Goal: Transaction & Acquisition: Purchase product/service

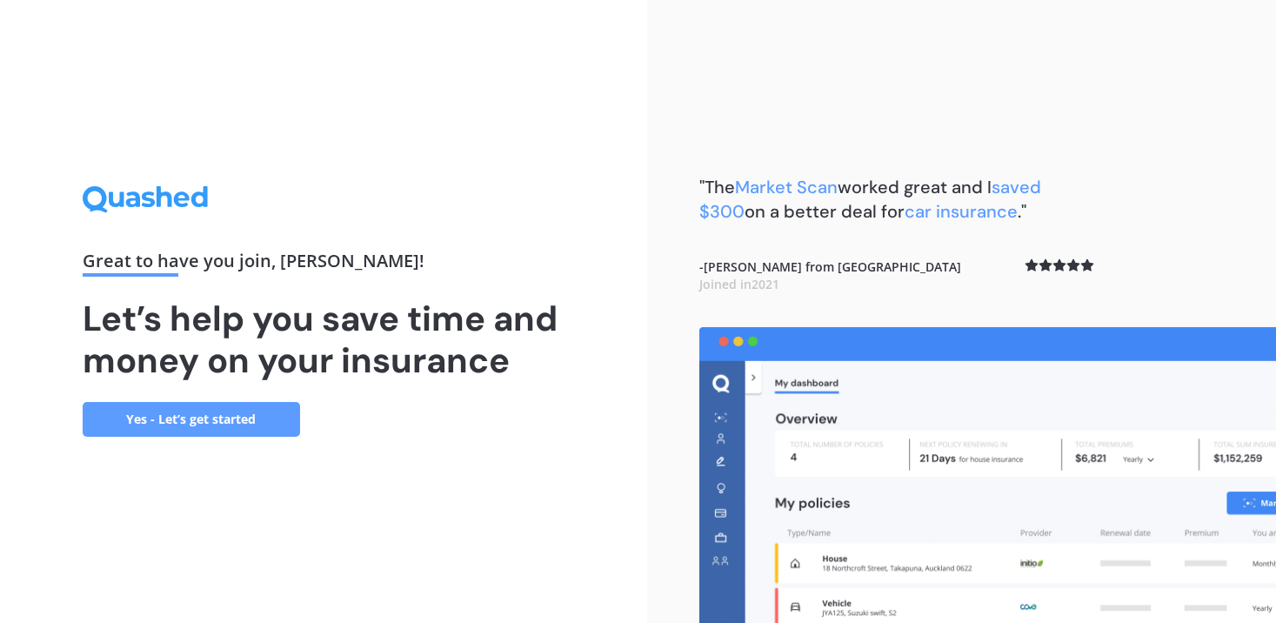
click at [283, 425] on link "Yes - Let’s get started" at bounding box center [192, 419] width 218 height 35
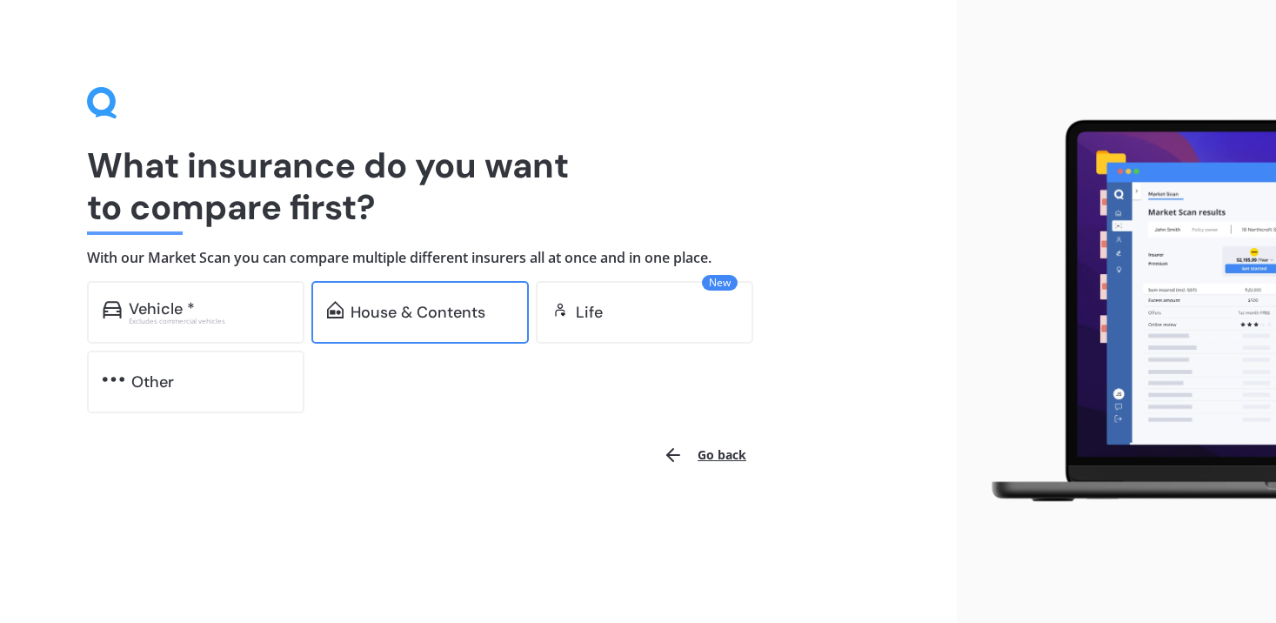
click at [397, 316] on div "House & Contents" at bounding box center [418, 312] width 135 height 17
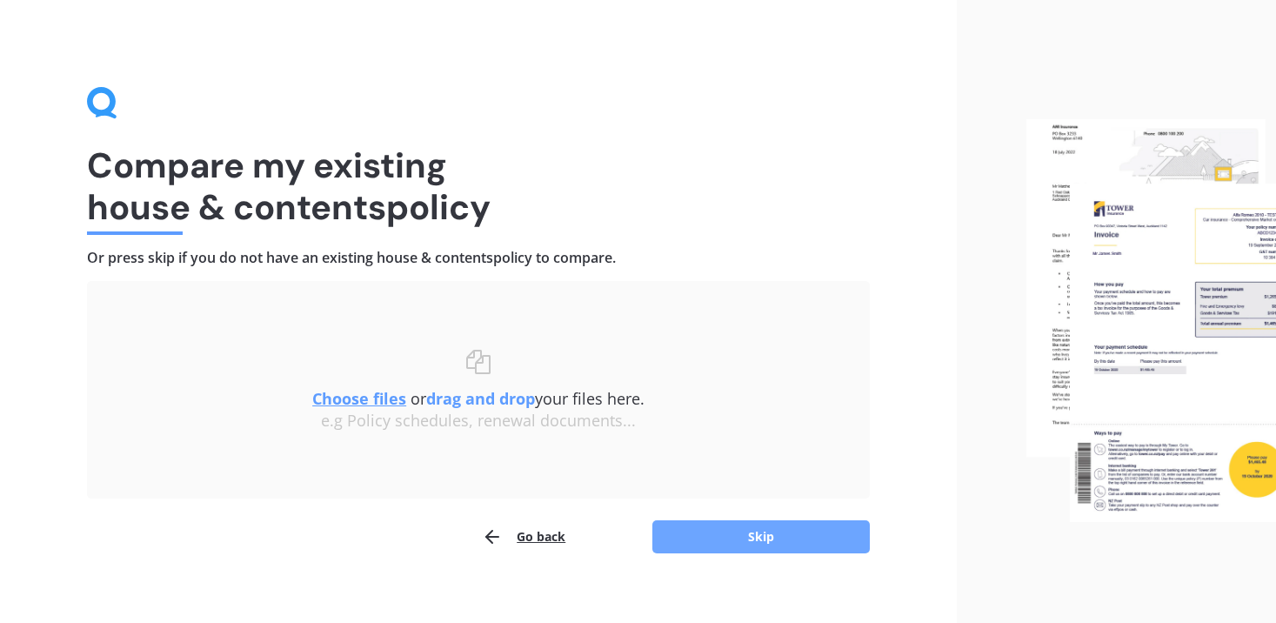
click at [716, 528] on button "Skip" at bounding box center [762, 536] width 218 height 33
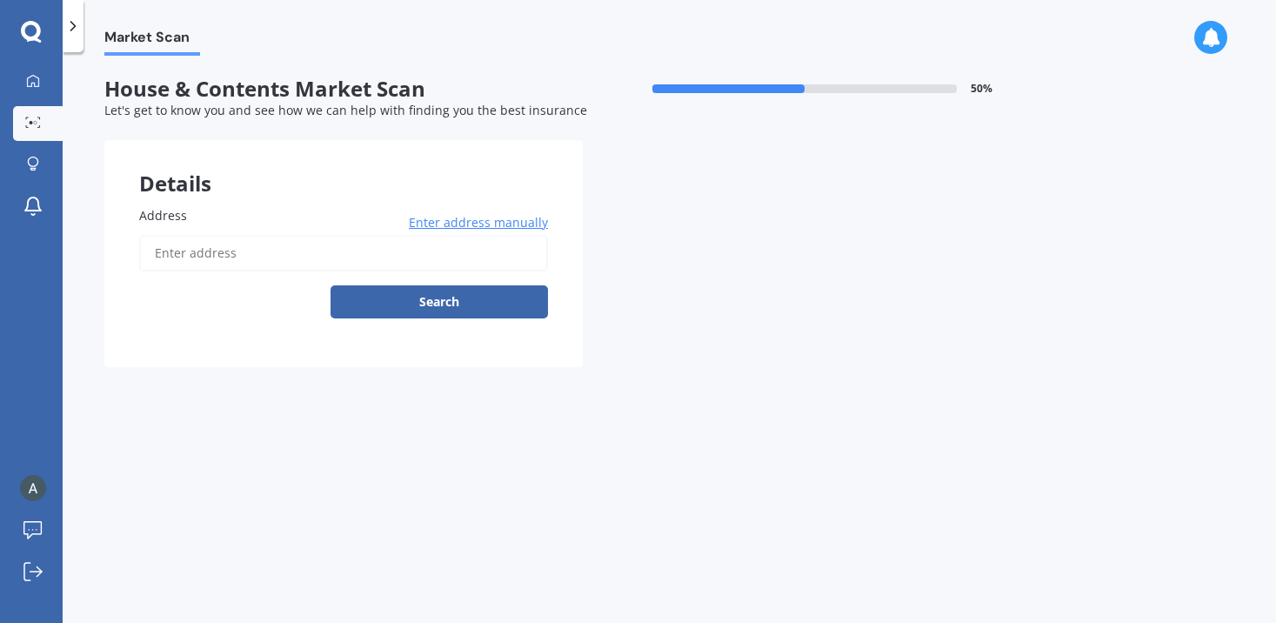
click at [377, 258] on input "Address" at bounding box center [343, 253] width 409 height 37
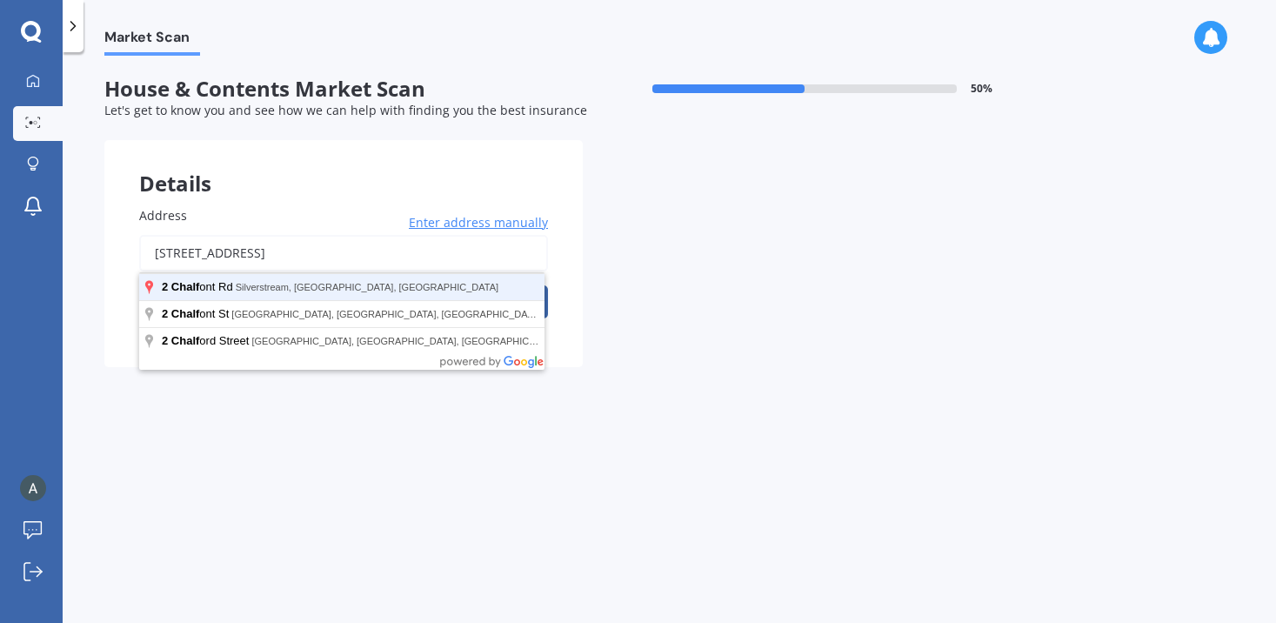
click at [331, 285] on button "Search" at bounding box center [440, 301] width 218 height 33
type input "[STREET_ADDRESS]"
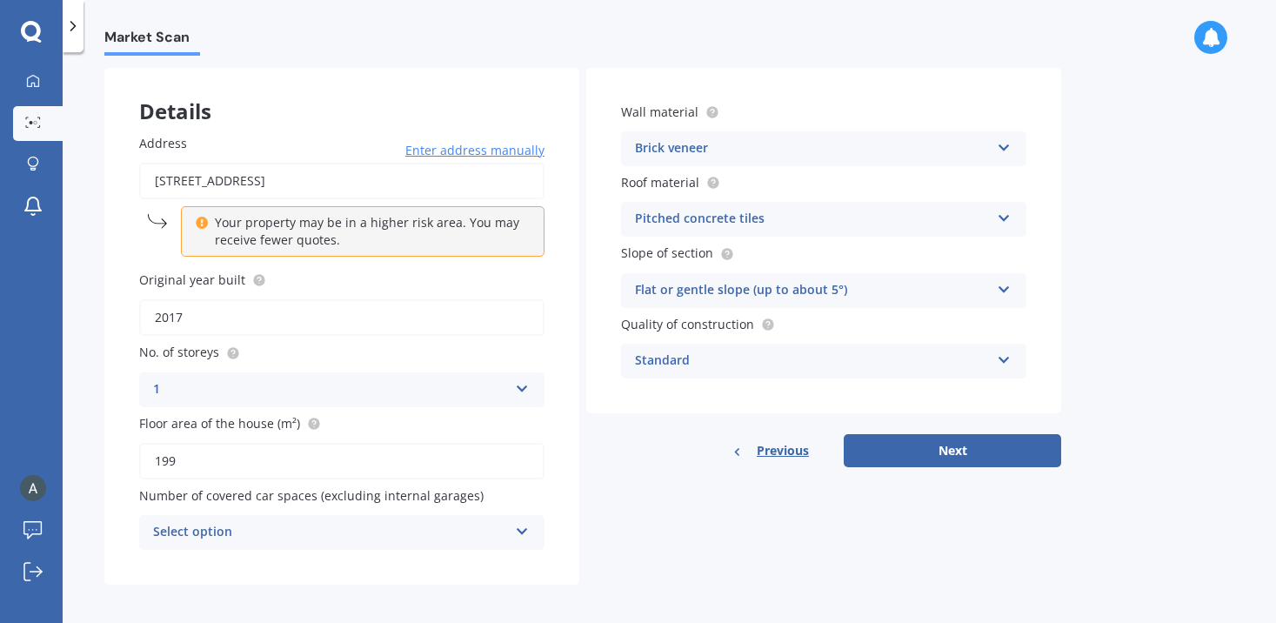
scroll to position [81, 0]
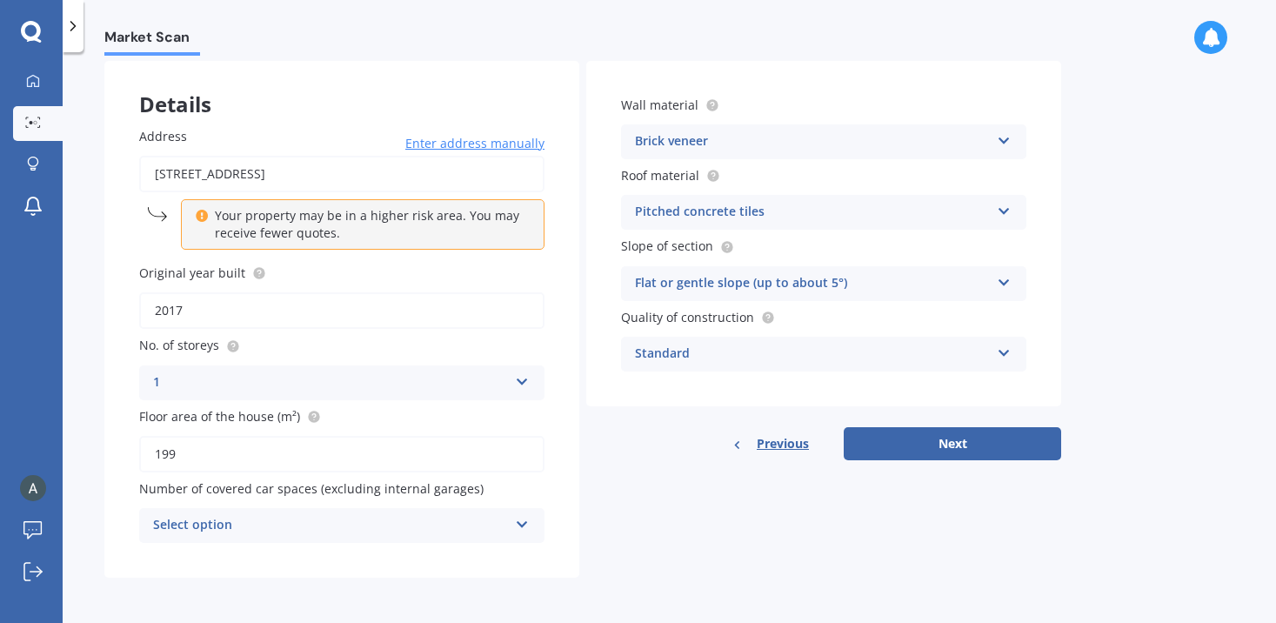
click at [265, 377] on div "1" at bounding box center [330, 382] width 355 height 21
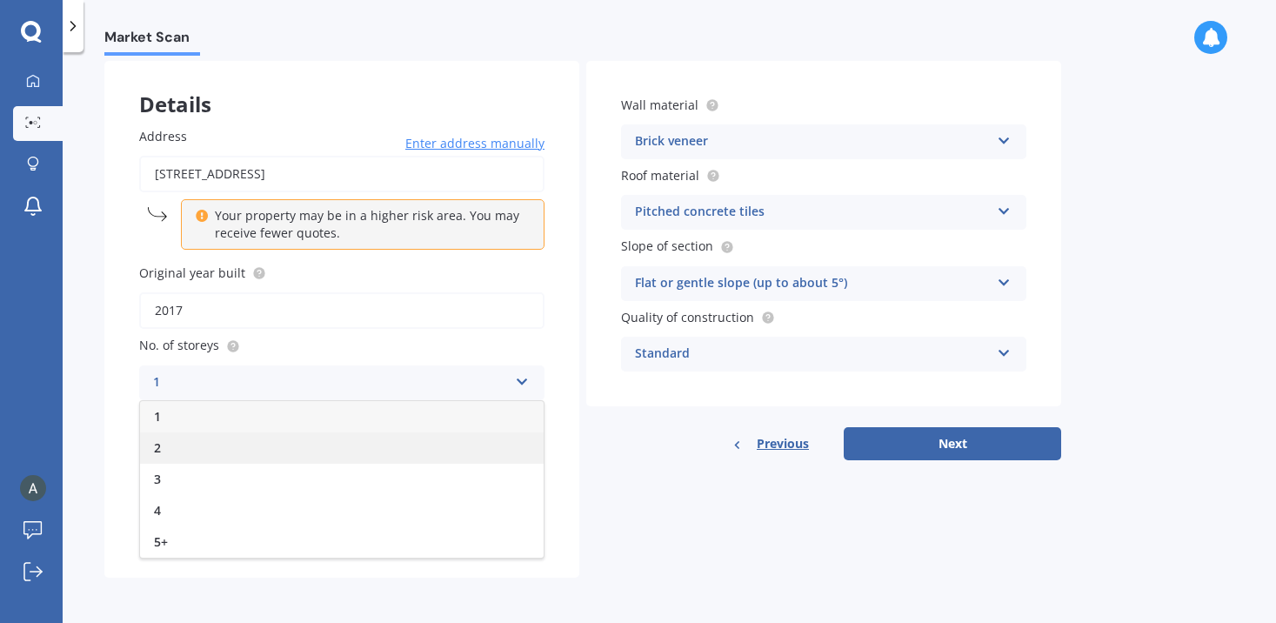
click at [251, 434] on div "2" at bounding box center [342, 447] width 404 height 31
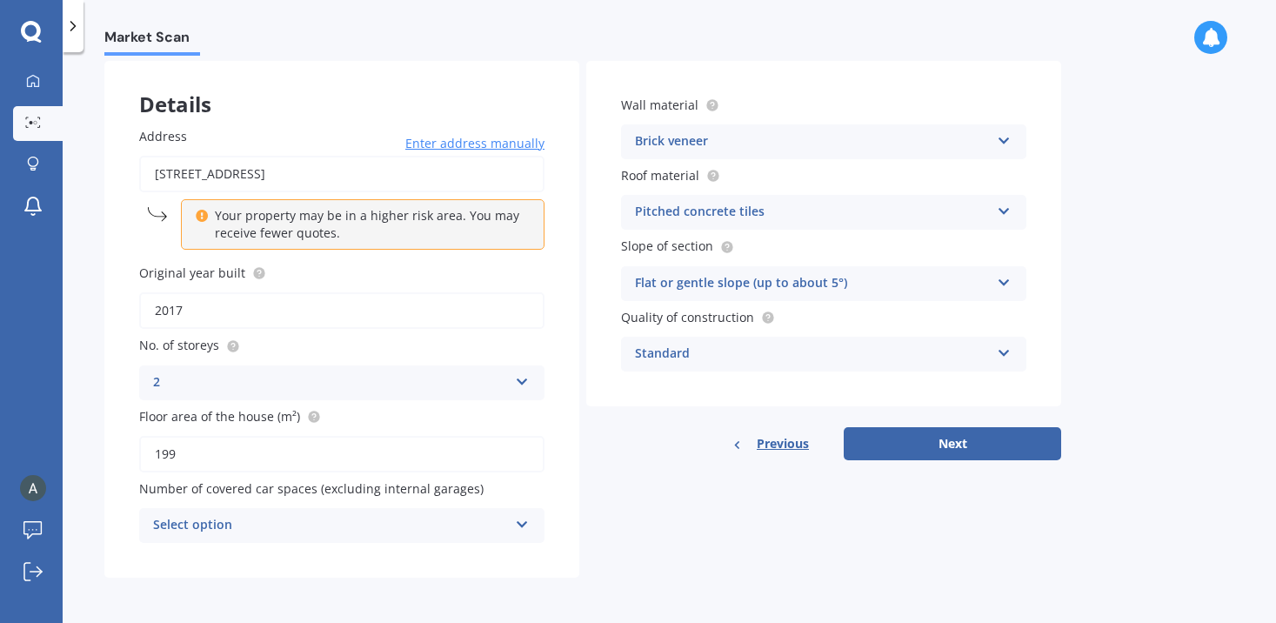
click at [352, 520] on div "Select option" at bounding box center [330, 525] width 355 height 21
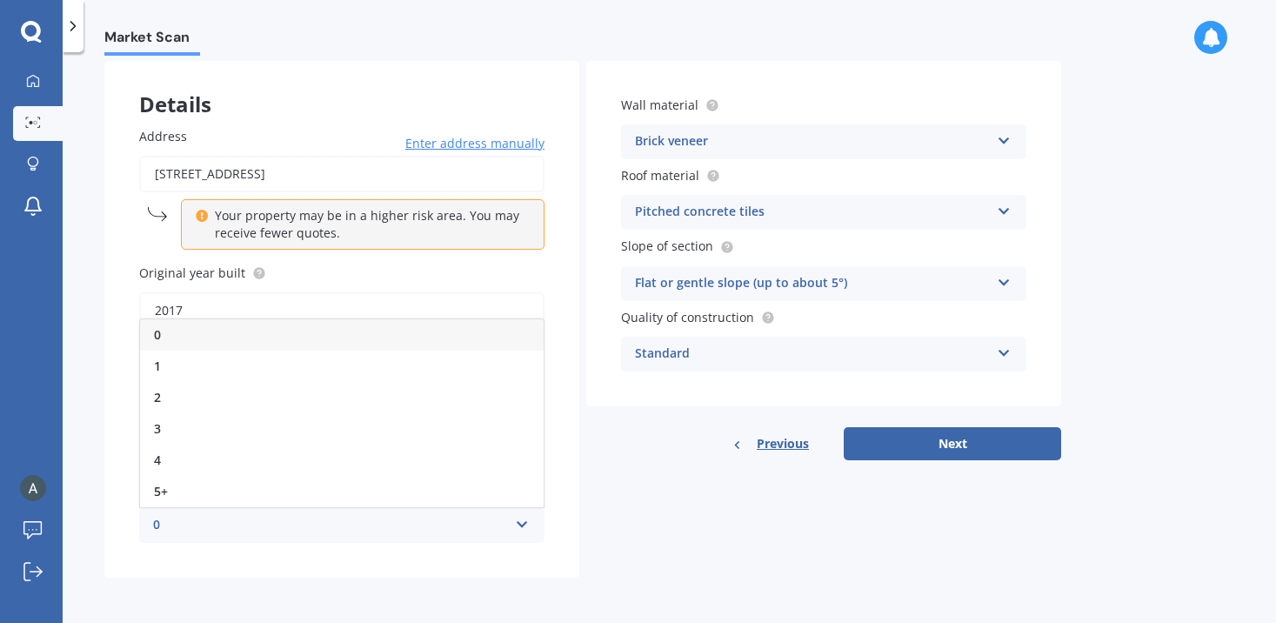
click at [360, 345] on div "0" at bounding box center [342, 334] width 404 height 31
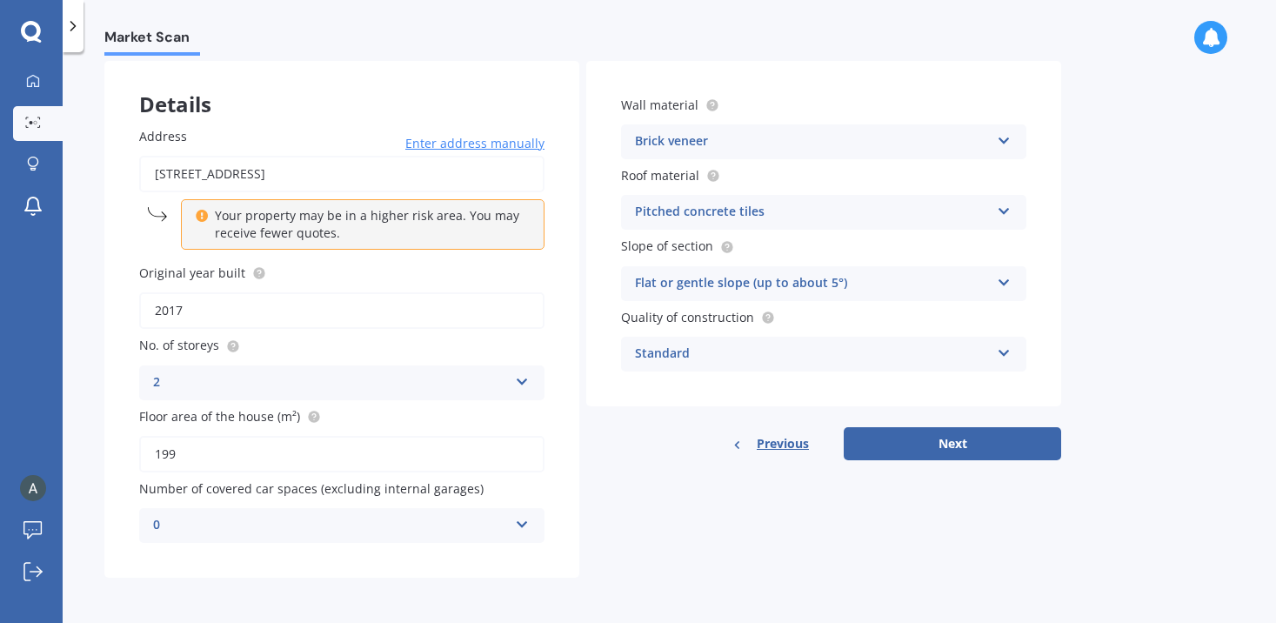
click at [693, 349] on div "Standard" at bounding box center [812, 354] width 355 height 21
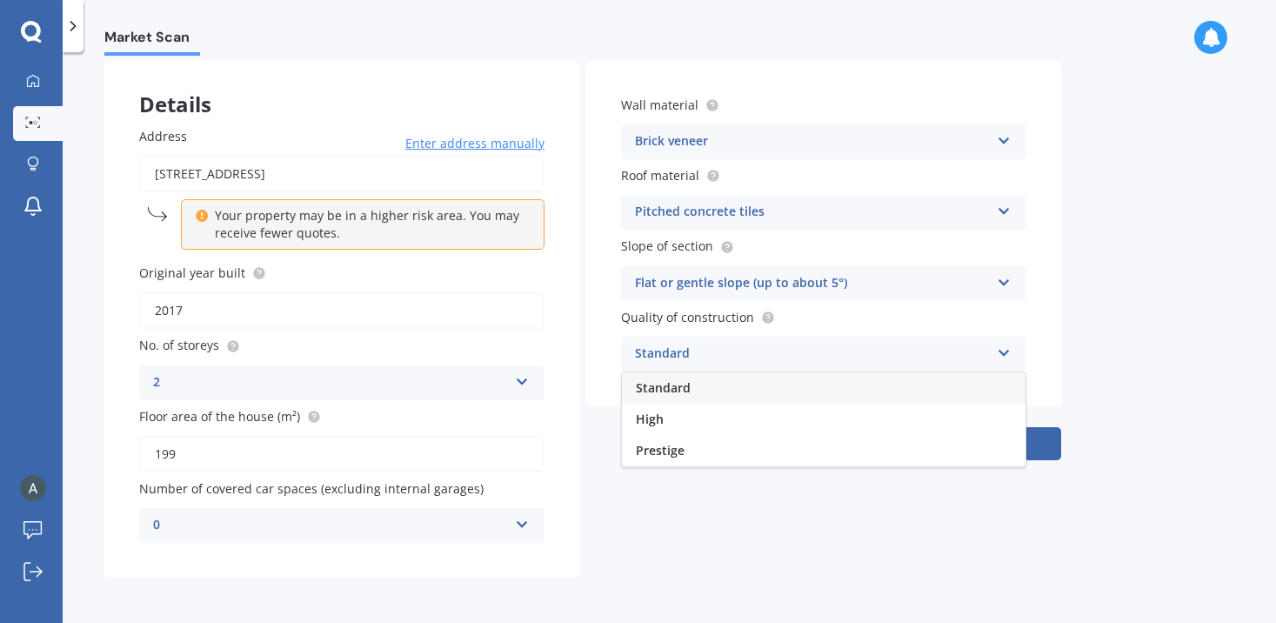
click at [693, 349] on div "Standard" at bounding box center [812, 354] width 355 height 21
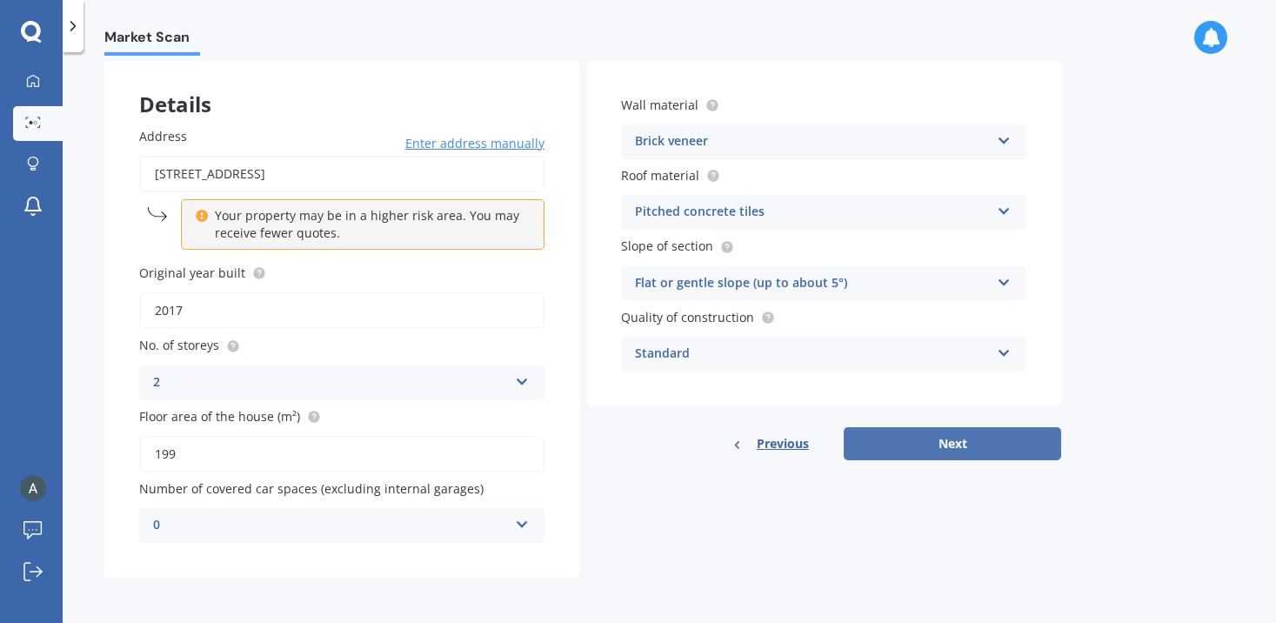
click at [875, 438] on button "Next" at bounding box center [953, 443] width 218 height 33
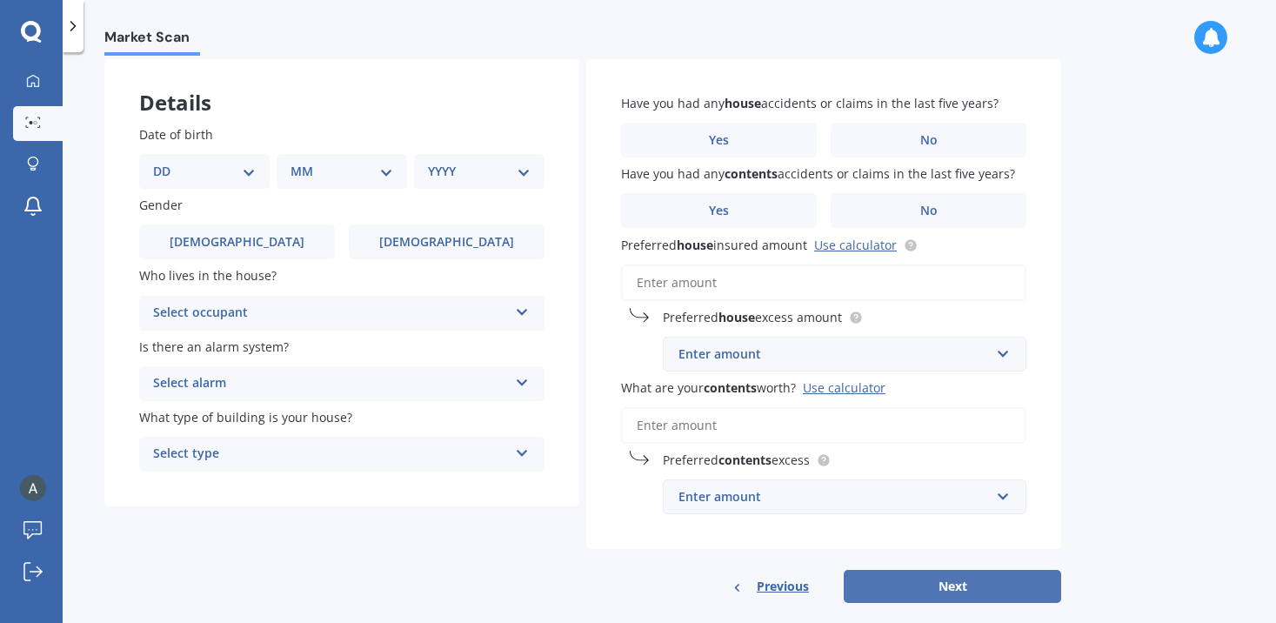
scroll to position [0, 0]
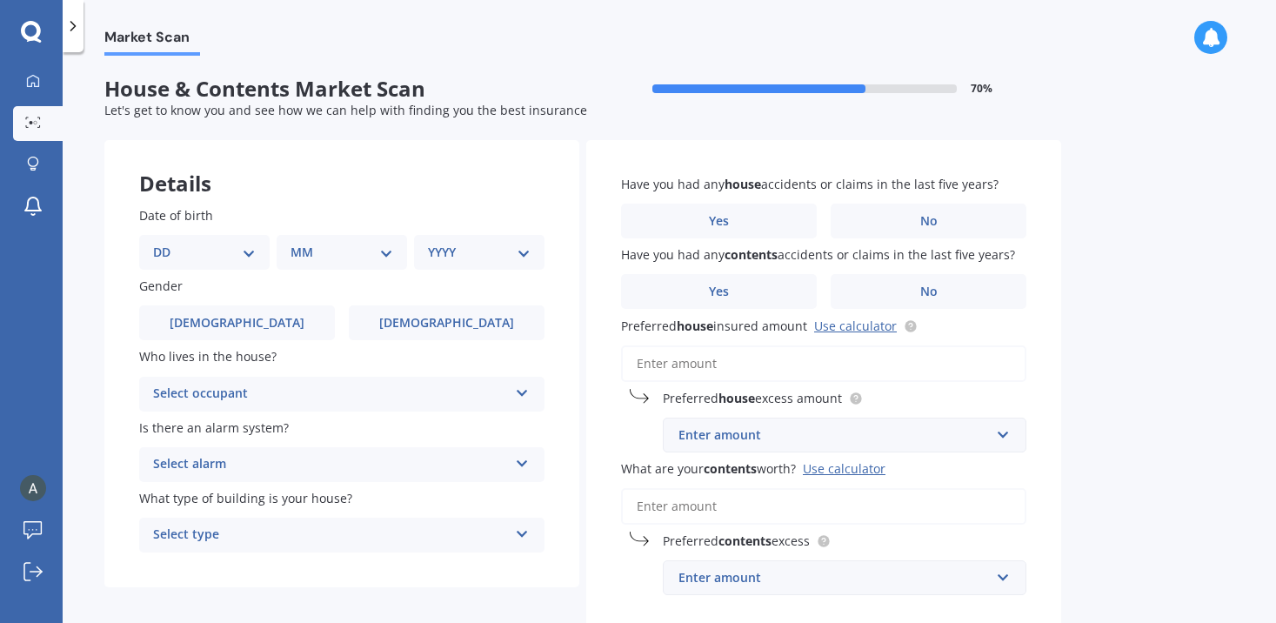
click at [228, 257] on select "DD 01 02 03 04 05 06 07 08 09 10 11 12 13 14 15 16 17 18 19 20 21 22 23 24 25 2…" at bounding box center [204, 252] width 103 height 19
select select "06"
click at [167, 243] on select "DD 01 02 03 04 05 06 07 08 09 10 11 12 13 14 15 16 17 18 19 20 21 22 23 24 25 2…" at bounding box center [204, 252] width 103 height 19
click at [341, 238] on div "MM 01 02 03 04 05 06 07 08 09 10 11 12" at bounding box center [346, 252] width 124 height 35
click at [343, 252] on select "MM 01 02 03 04 05 06 07 08 09 10 11 12" at bounding box center [346, 252] width 96 height 19
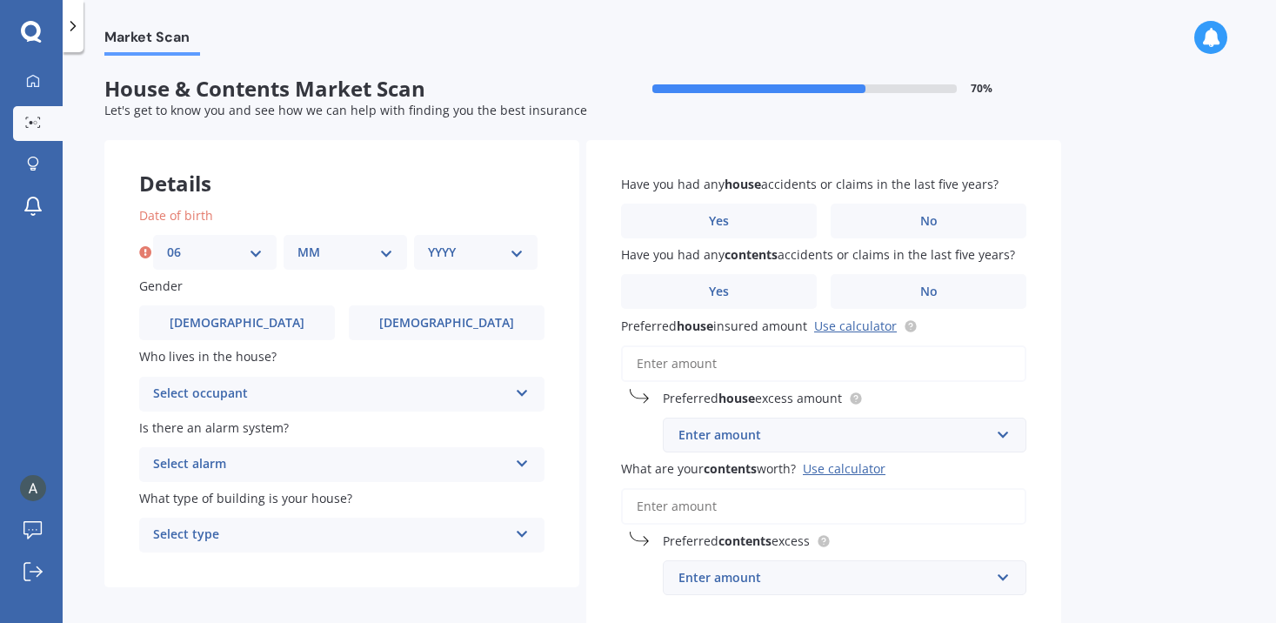
select select "11"
click at [298, 243] on select "MM 01 02 03 04 05 06 07 08 09 10 11 12" at bounding box center [346, 252] width 96 height 19
click at [469, 248] on select "YYYY 2009 2008 2007 2006 2005 2004 2003 2002 2001 2000 1999 1998 1997 1996 1995…" at bounding box center [476, 252] width 96 height 19
select select "1992"
click at [428, 243] on select "YYYY 2009 2008 2007 2006 2005 2004 2003 2002 2001 2000 1999 1998 1997 1996 1995…" at bounding box center [476, 252] width 96 height 19
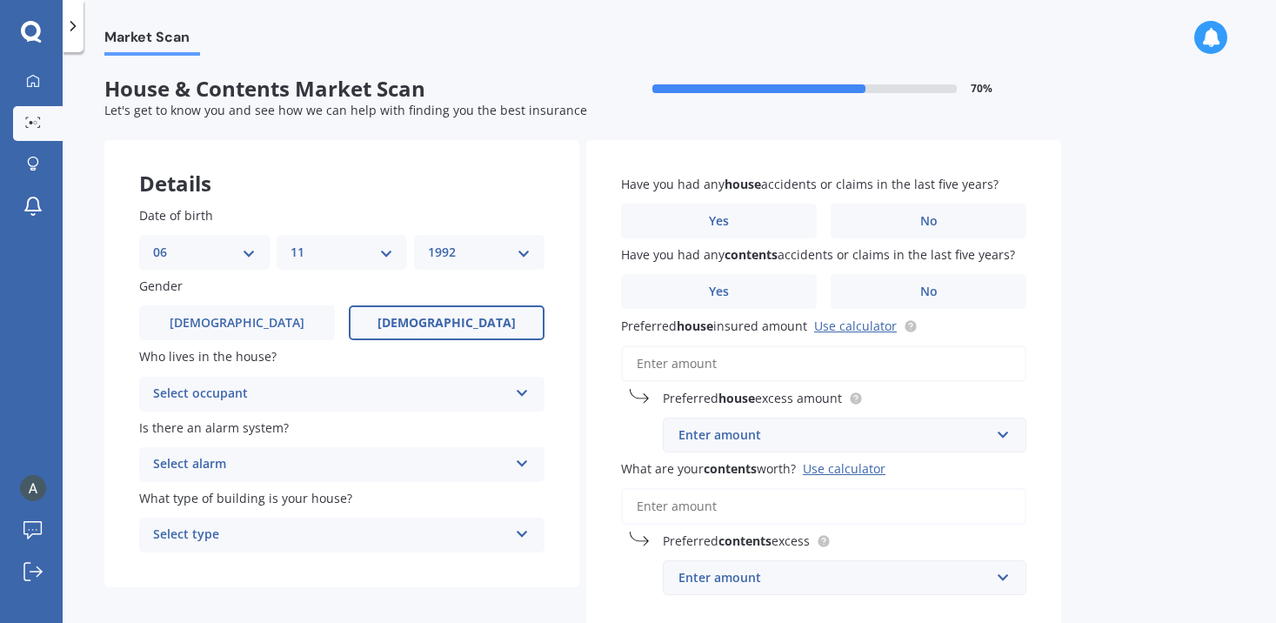
click at [398, 318] on label "[DEMOGRAPHIC_DATA]" at bounding box center [447, 322] width 196 height 35
click at [0, 0] on input "[DEMOGRAPHIC_DATA]" at bounding box center [0, 0] width 0 height 0
click at [366, 385] on div "Select occupant" at bounding box center [330, 394] width 355 height 21
click at [354, 419] on div "Owner" at bounding box center [342, 427] width 404 height 31
click at [345, 465] on div "Select alarm" at bounding box center [330, 464] width 355 height 21
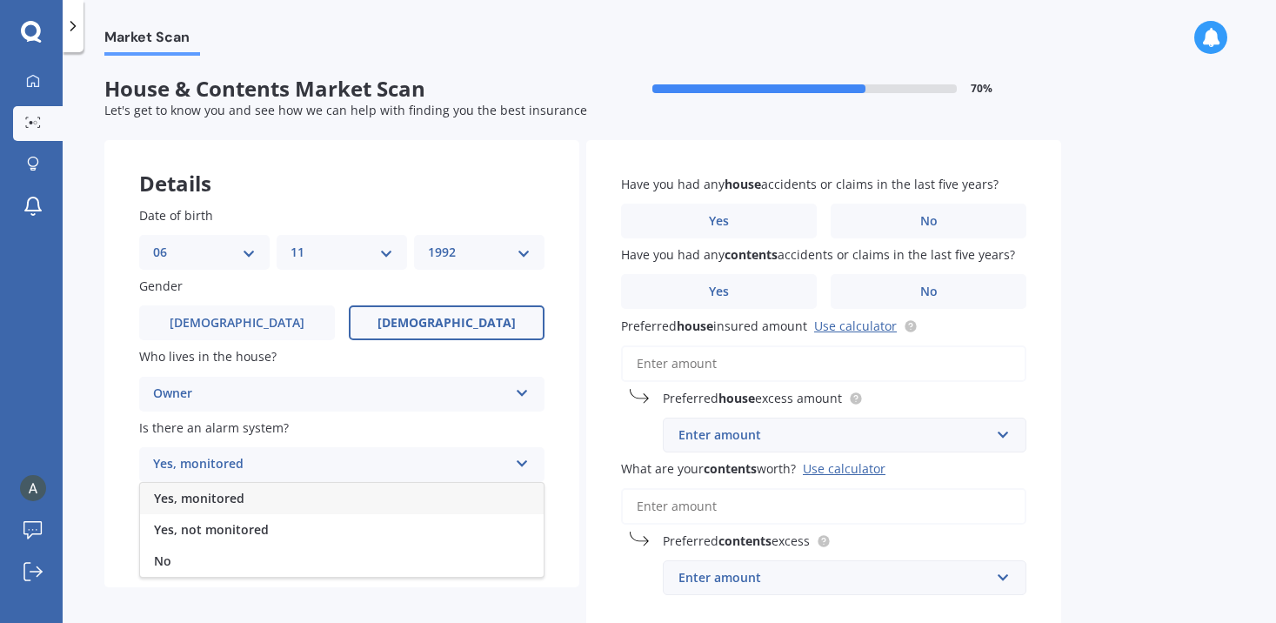
click at [321, 496] on div "Yes, monitored" at bounding box center [342, 498] width 404 height 31
click at [311, 530] on div "Select type" at bounding box center [330, 535] width 355 height 21
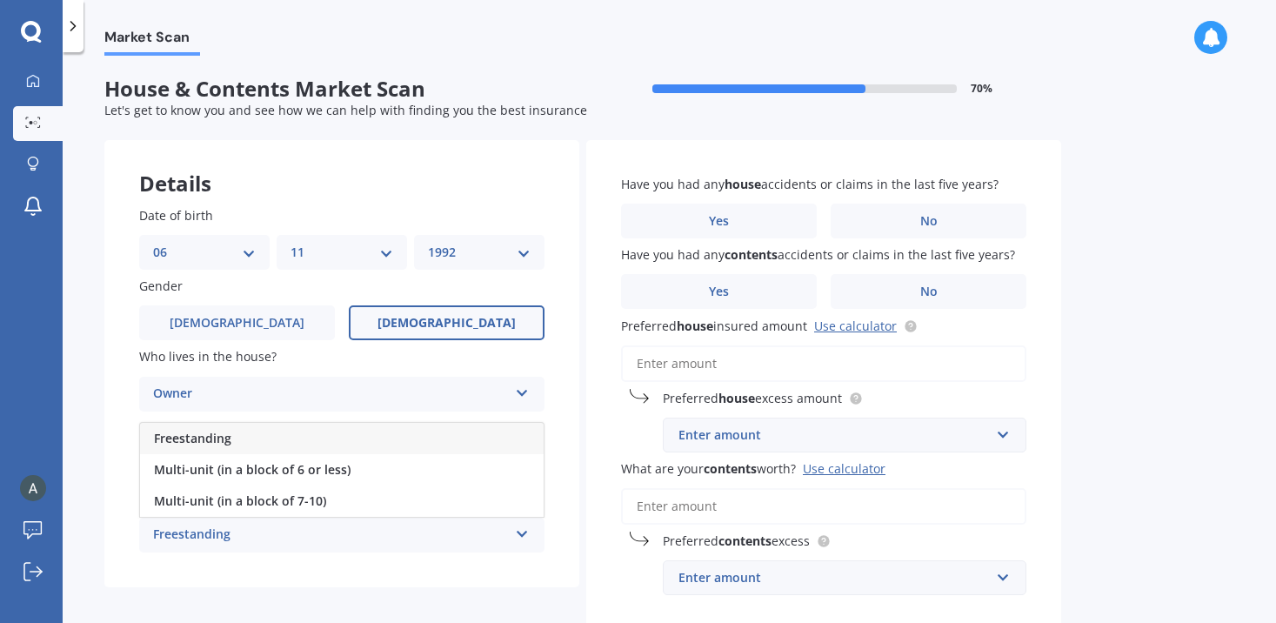
click at [331, 442] on div "Freestanding" at bounding box center [342, 438] width 404 height 31
click at [464, 482] on div "Yes, monitored Yes, monitored Yes, not monitored No" at bounding box center [341, 464] width 405 height 35
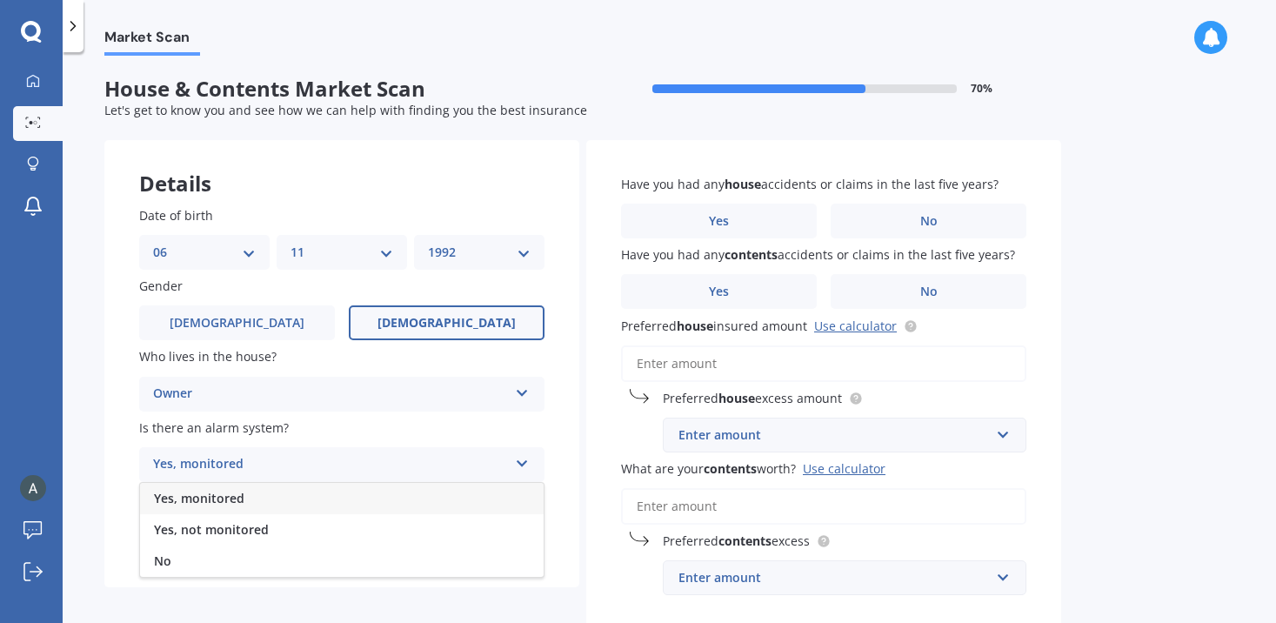
click at [430, 526] on div "Yes, not monitored" at bounding box center [342, 529] width 404 height 31
click at [870, 210] on label "No" at bounding box center [929, 221] width 196 height 35
click at [0, 0] on input "No" at bounding box center [0, 0] width 0 height 0
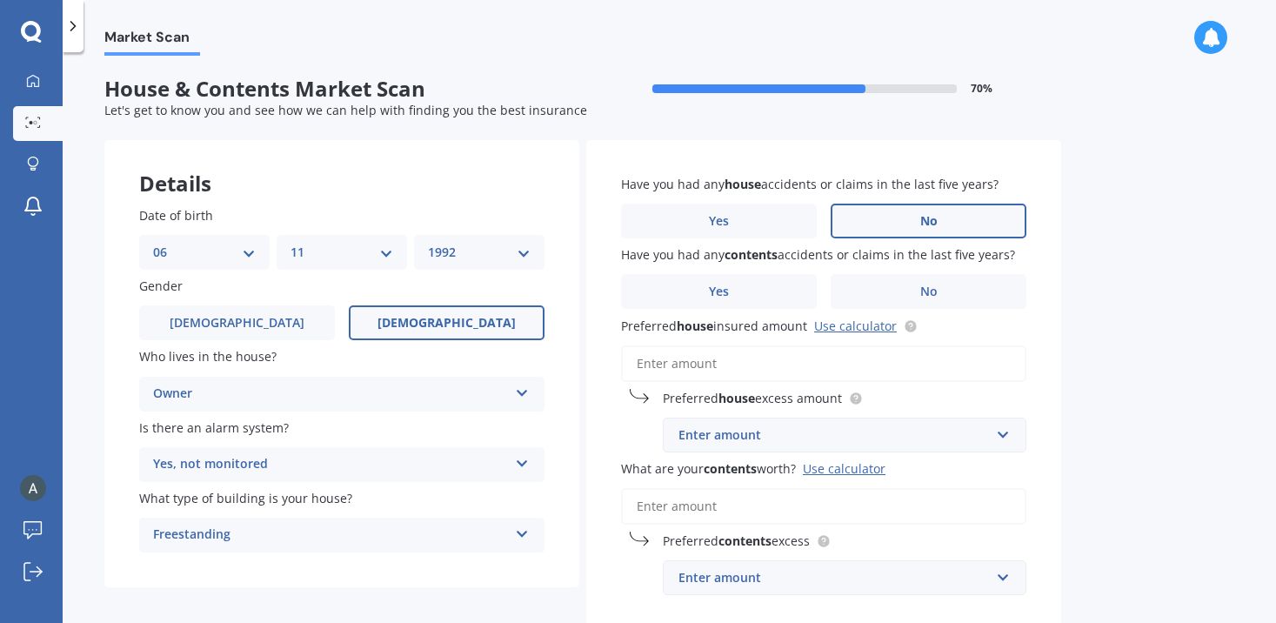
click at [874, 293] on label "No" at bounding box center [929, 291] width 196 height 35
click at [0, 0] on input "No" at bounding box center [0, 0] width 0 height 0
click at [907, 326] on circle at bounding box center [910, 325] width 11 height 11
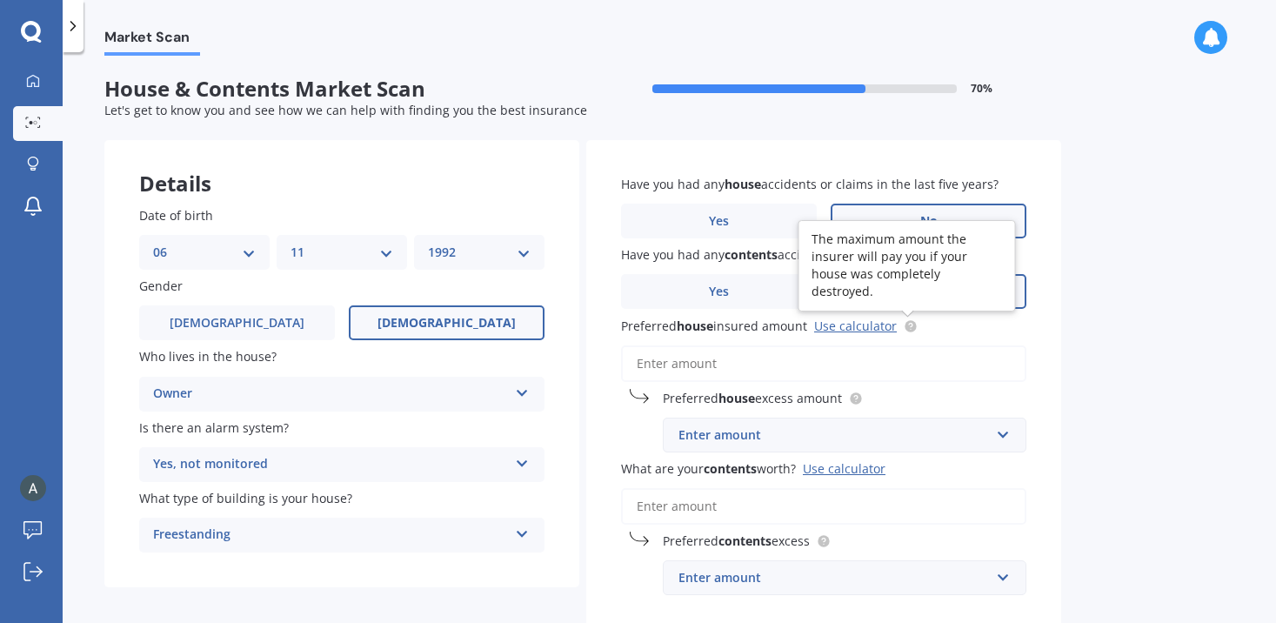
click at [880, 329] on link "Use calculator" at bounding box center [855, 326] width 83 height 17
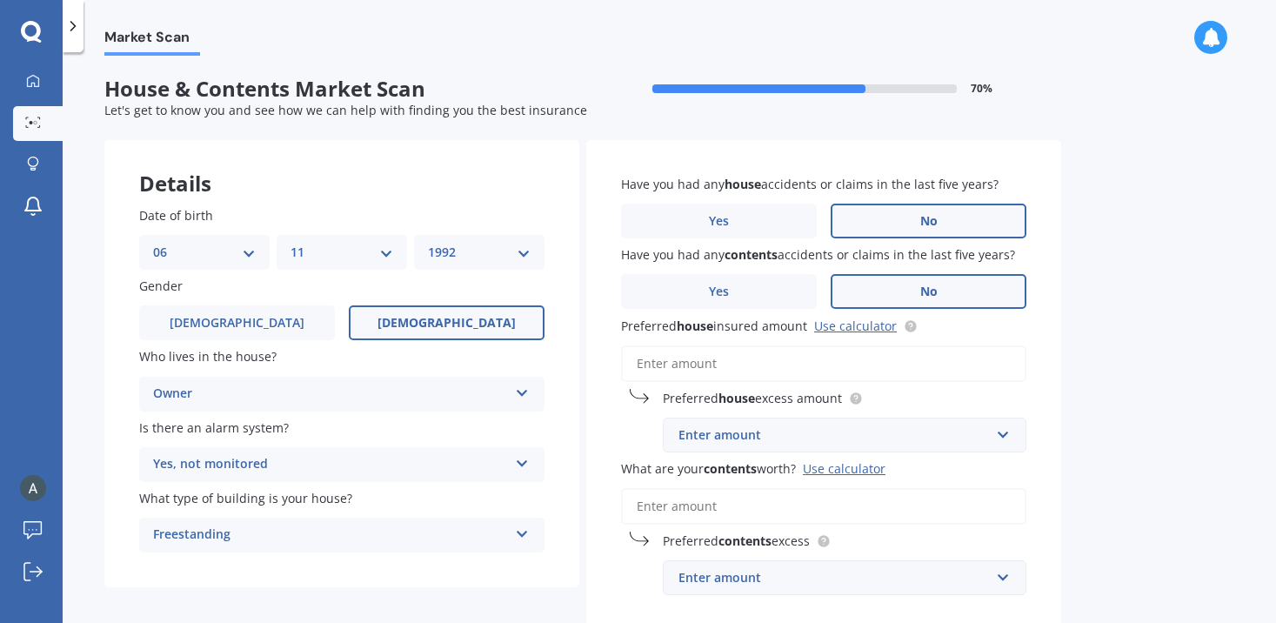
click at [758, 364] on input "Preferred house insured amount Use calculator" at bounding box center [823, 363] width 405 height 37
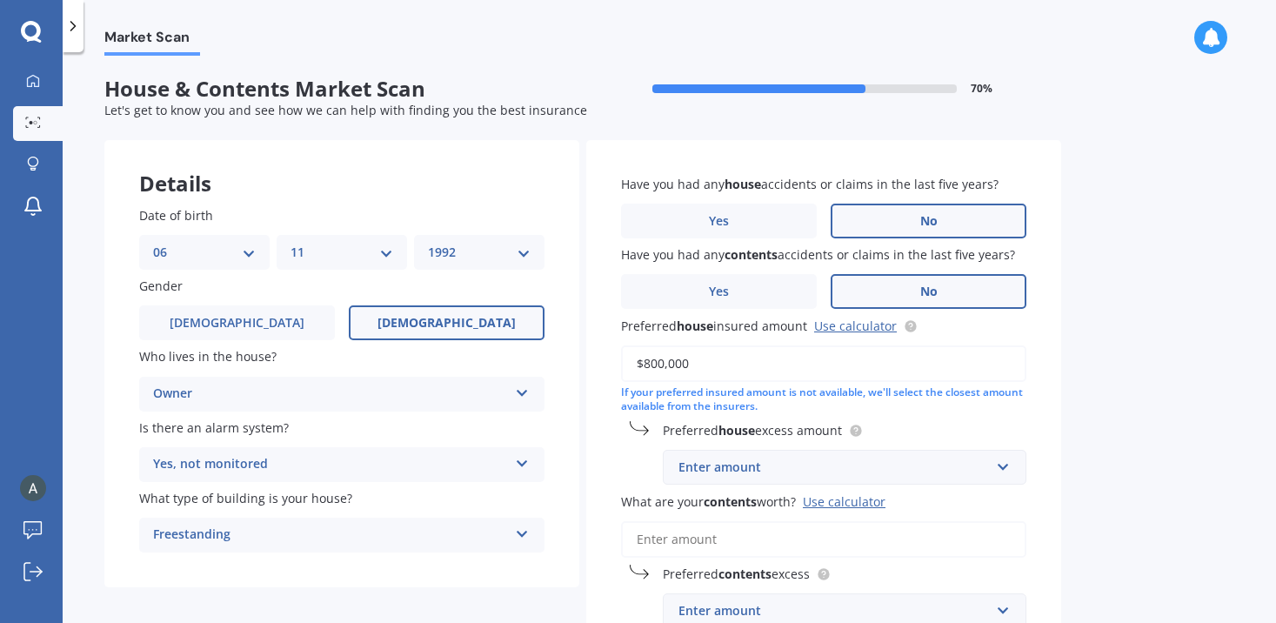
type input "$800,000"
click at [816, 462] on div "Enter amount" at bounding box center [834, 467] width 311 height 19
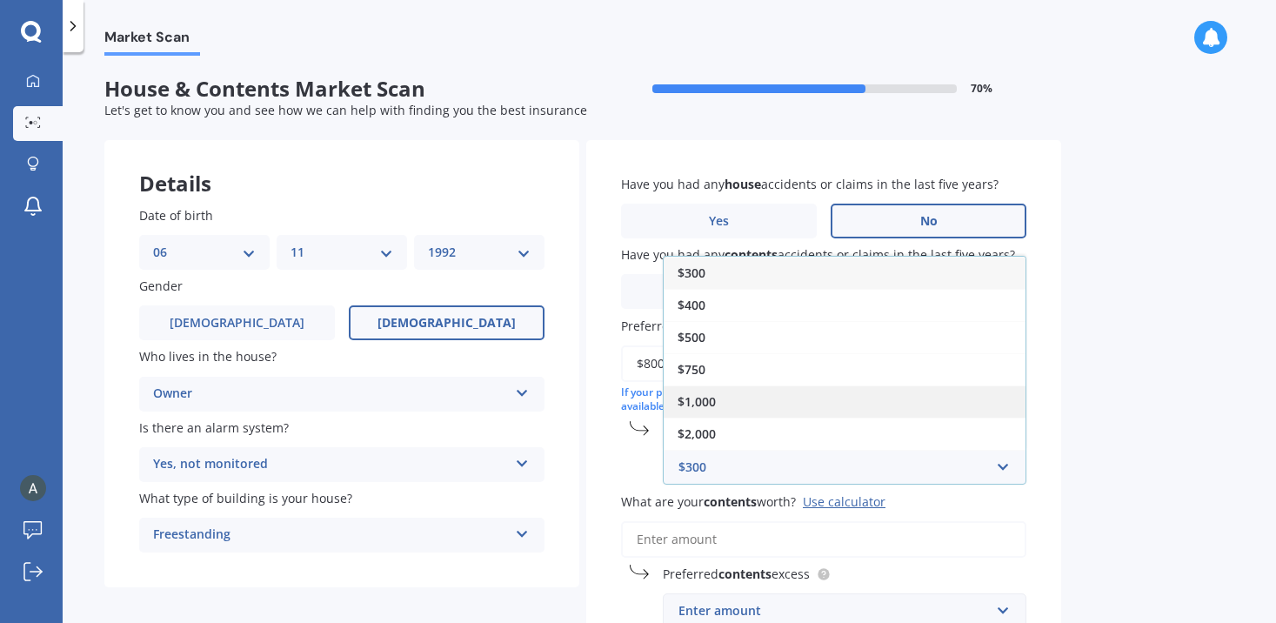
click at [818, 397] on div "$1,000" at bounding box center [845, 401] width 362 height 32
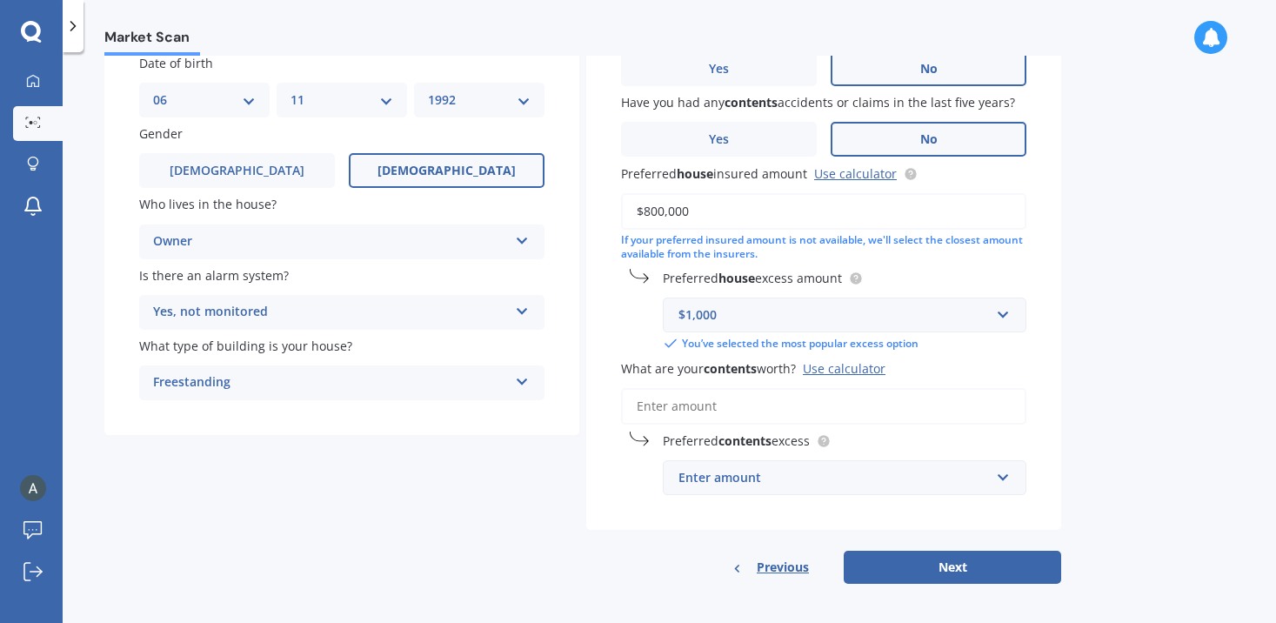
scroll to position [161, 0]
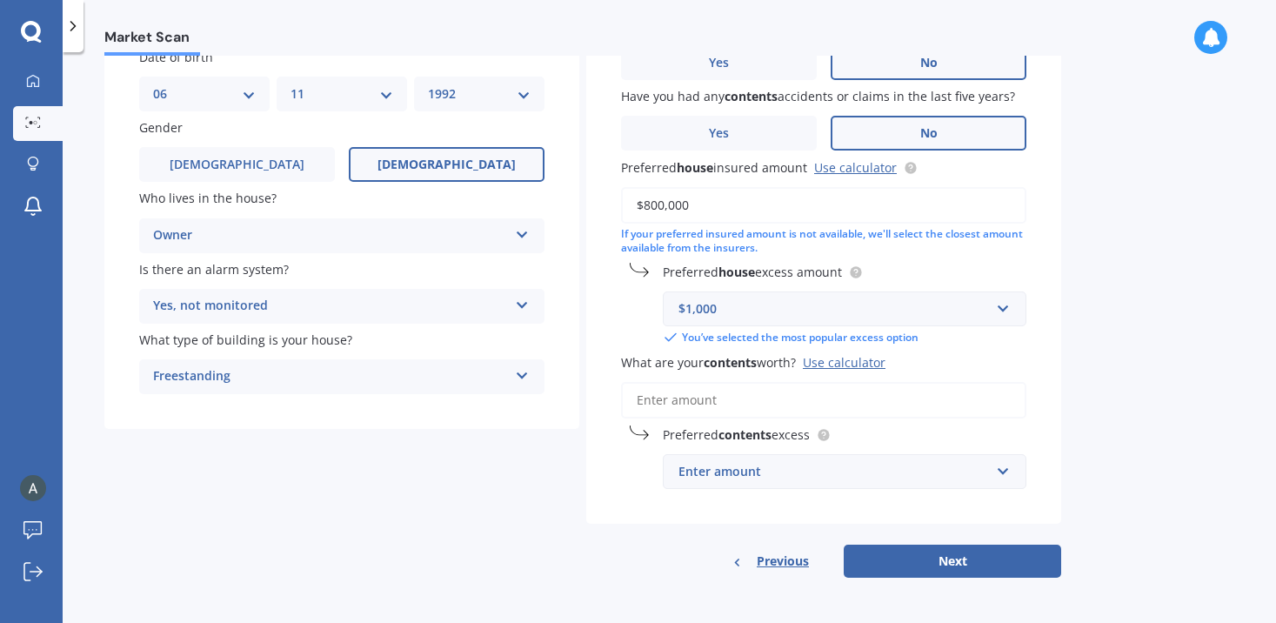
click at [835, 395] on input "What are your contents worth? Use calculator" at bounding box center [823, 400] width 405 height 37
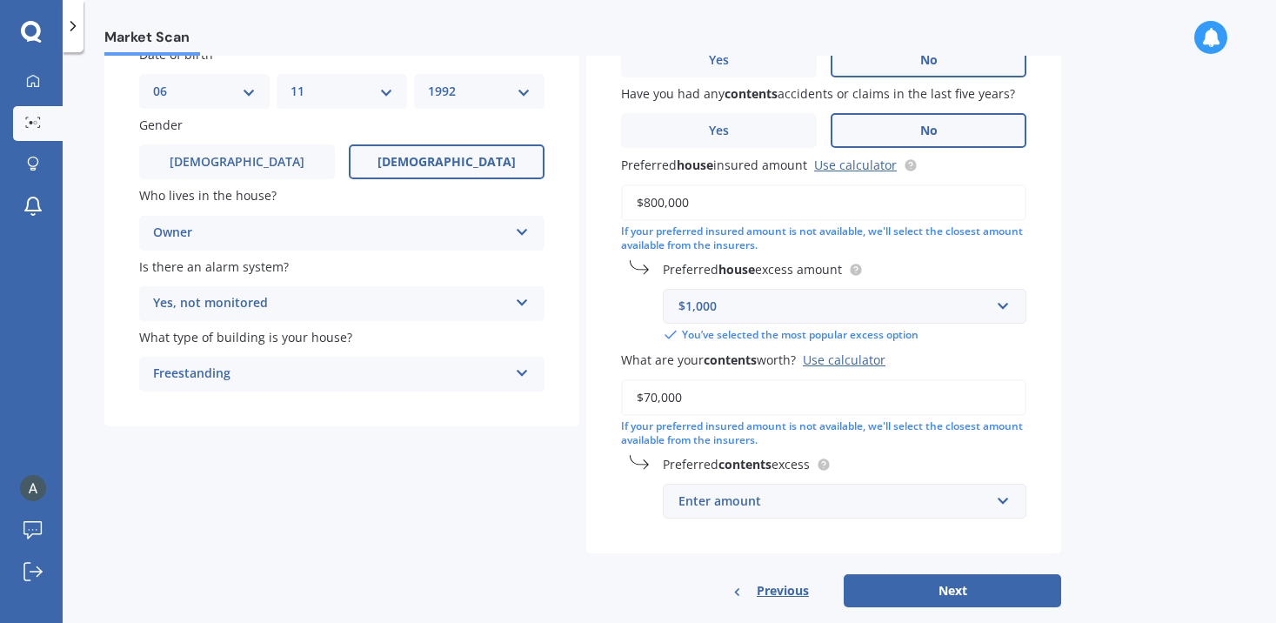
type input "$70,000"
click at [805, 499] on div "Enter amount" at bounding box center [834, 501] width 311 height 19
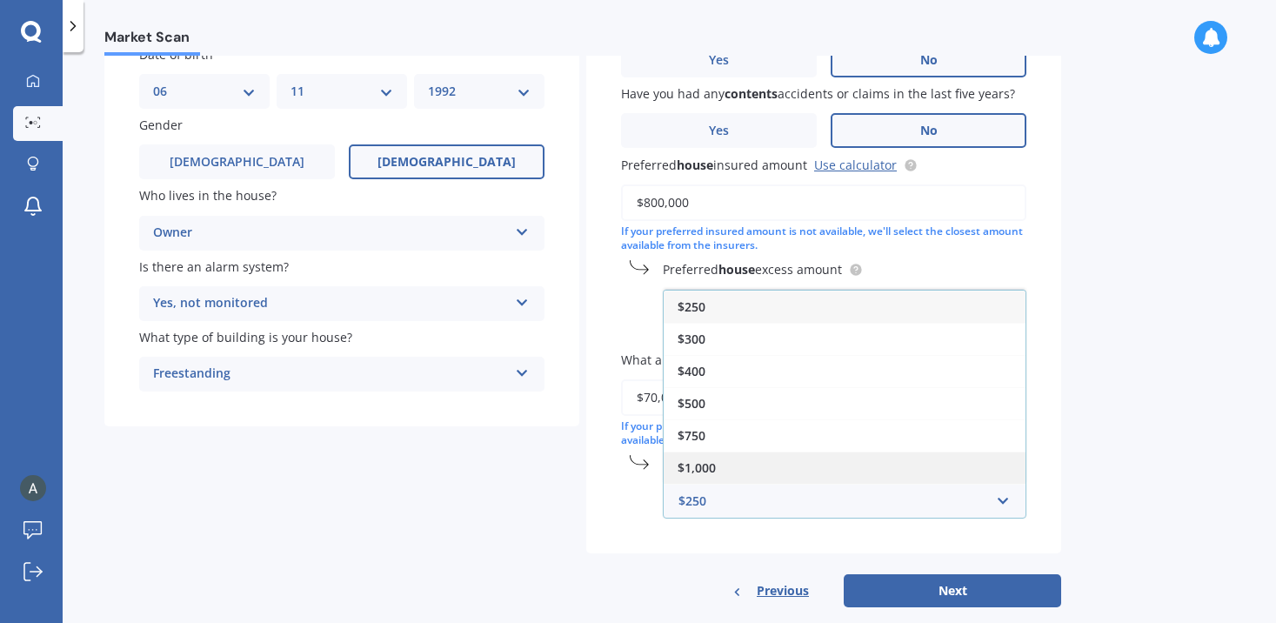
click at [794, 465] on div "$1,000" at bounding box center [845, 468] width 362 height 32
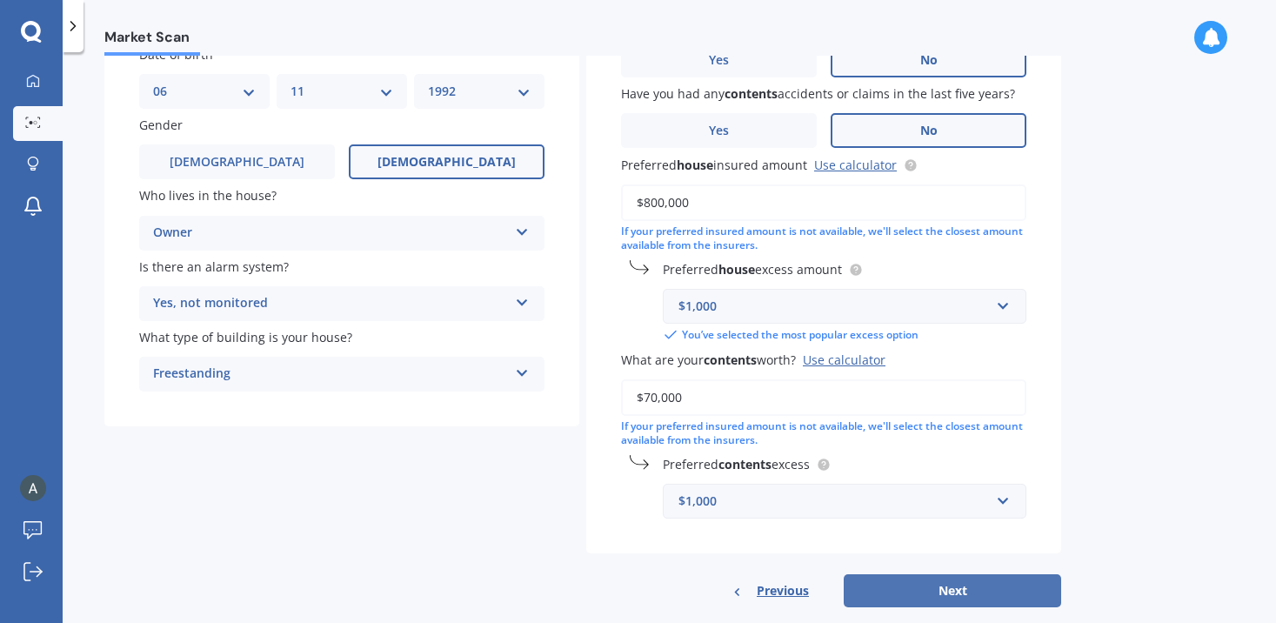
click at [885, 582] on button "Next" at bounding box center [953, 590] width 218 height 33
select select "06"
select select "11"
select select "1992"
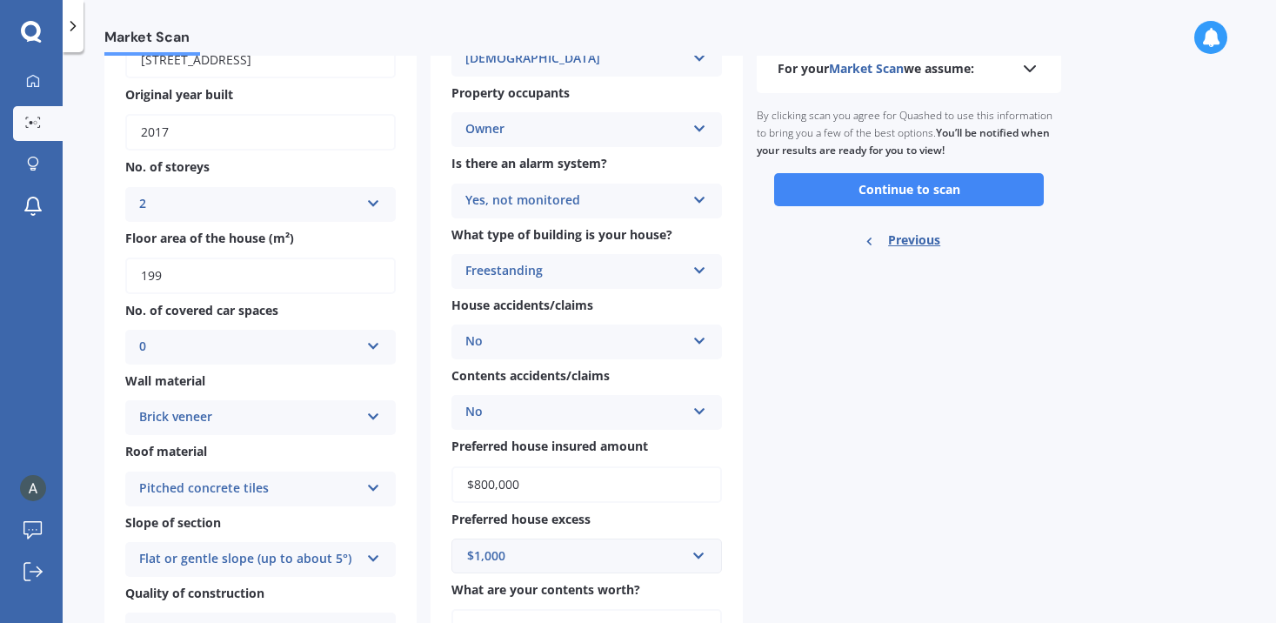
scroll to position [179, 0]
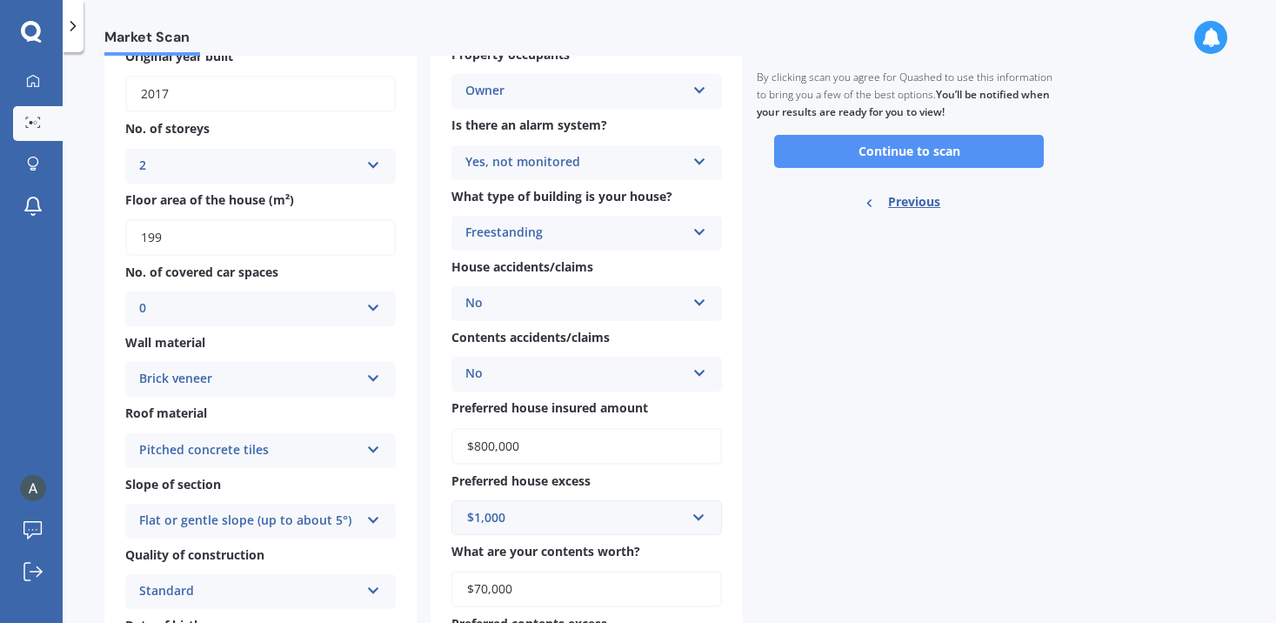
click at [934, 153] on button "Continue to scan" at bounding box center [909, 151] width 270 height 33
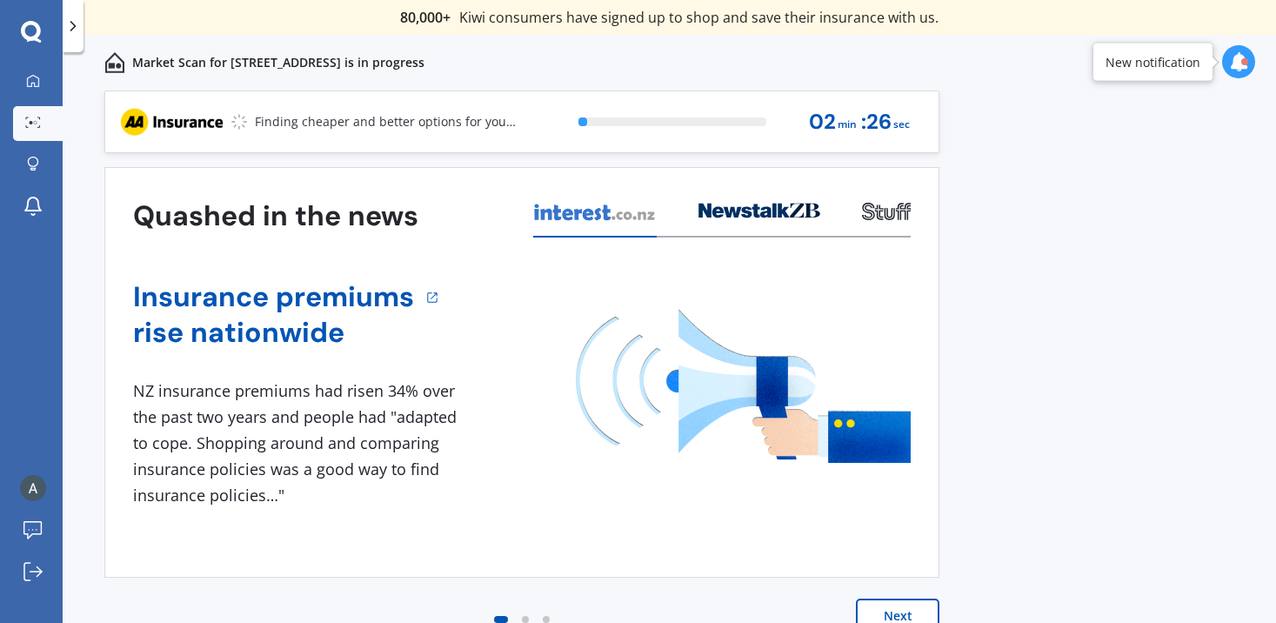
scroll to position [7, 0]
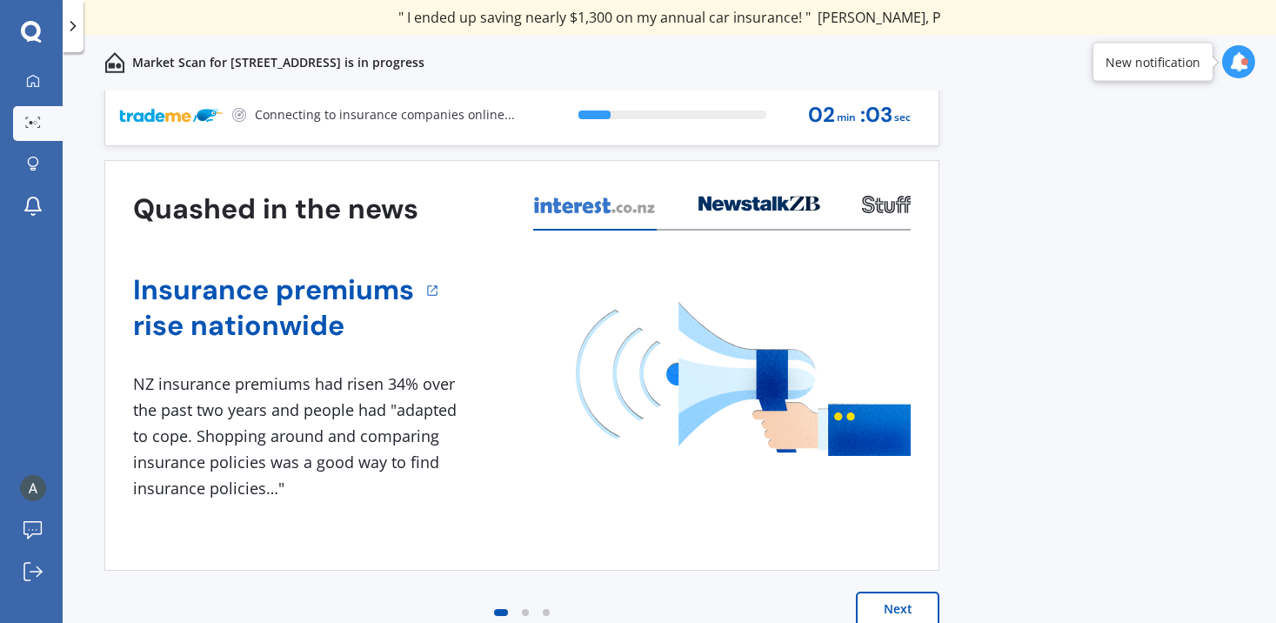
click at [1236, 64] on icon at bounding box center [1238, 61] width 19 height 19
click at [1146, 70] on div "Market Scan for [STREET_ADDRESS] is in progress" at bounding box center [670, 63] width 1214 height 56
click at [893, 598] on button "Next" at bounding box center [898, 609] width 84 height 35
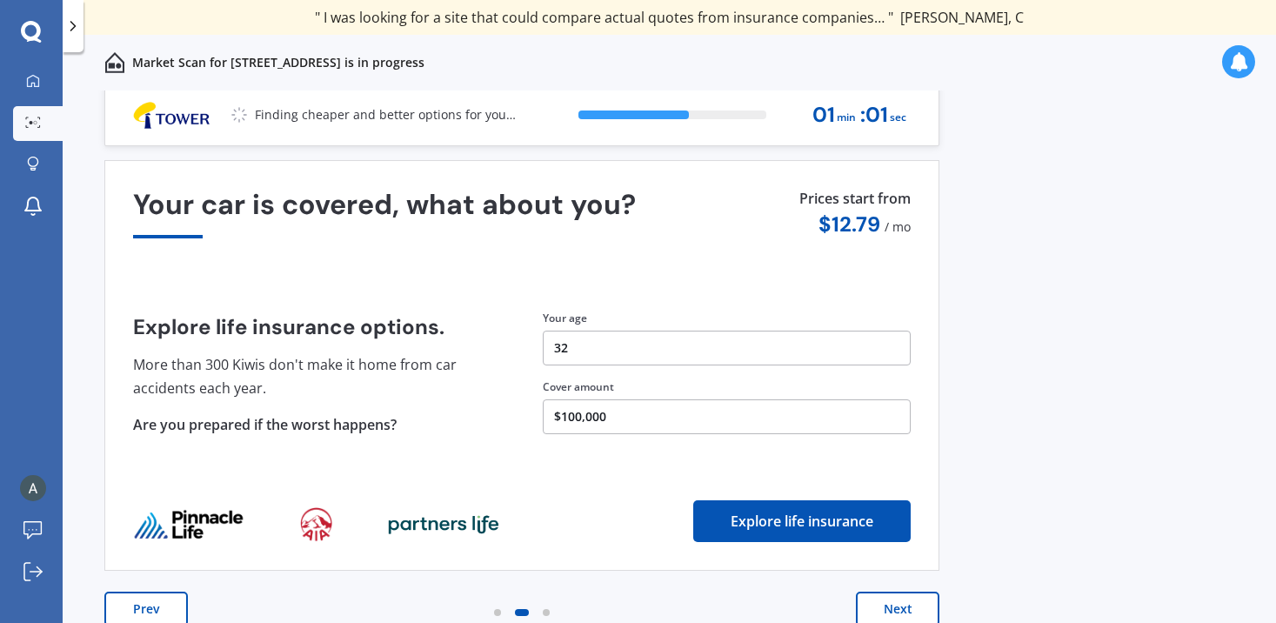
scroll to position [0, 0]
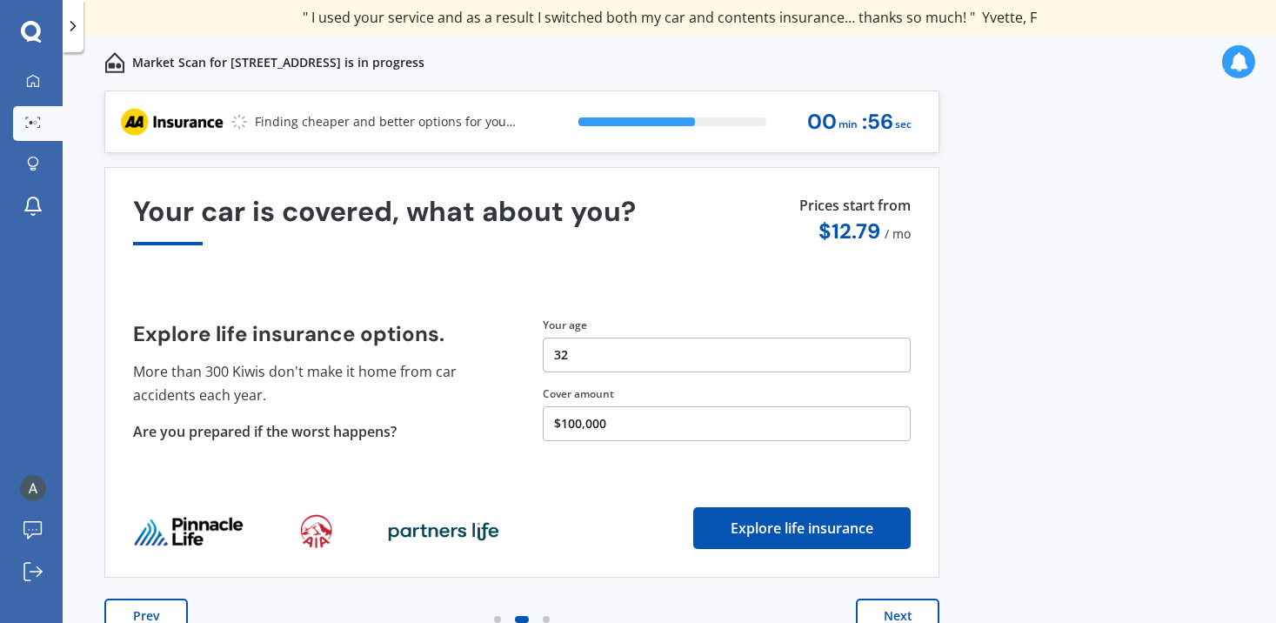
click at [895, 605] on button "Next" at bounding box center [898, 616] width 84 height 35
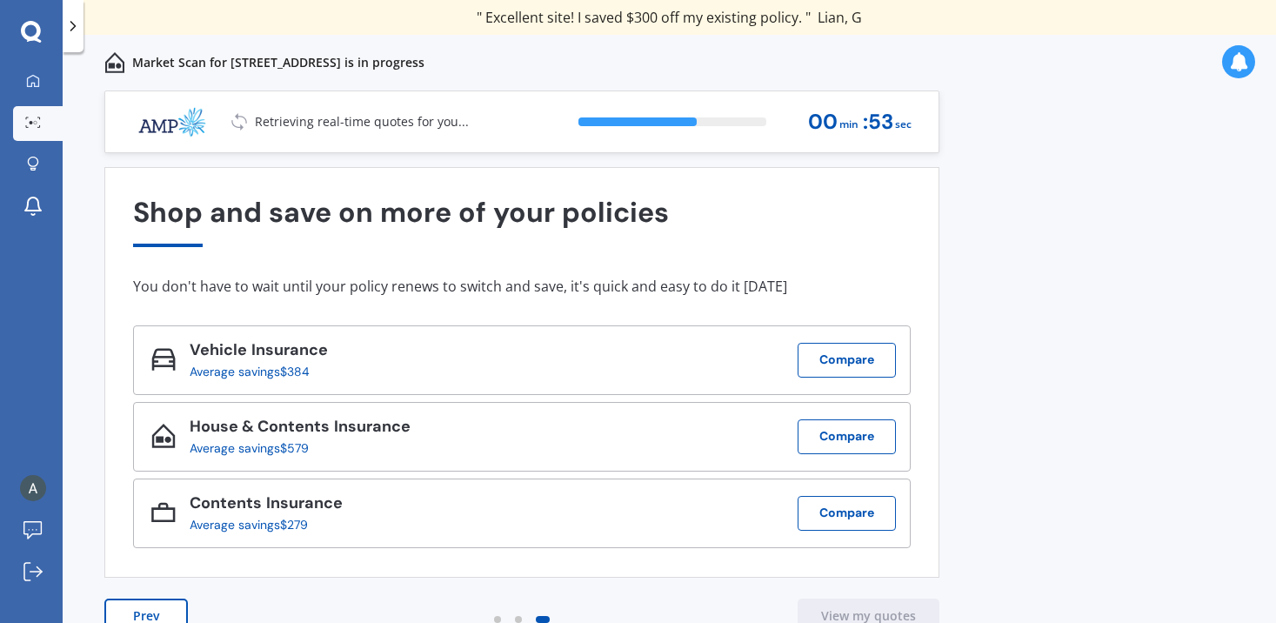
scroll to position [7, 0]
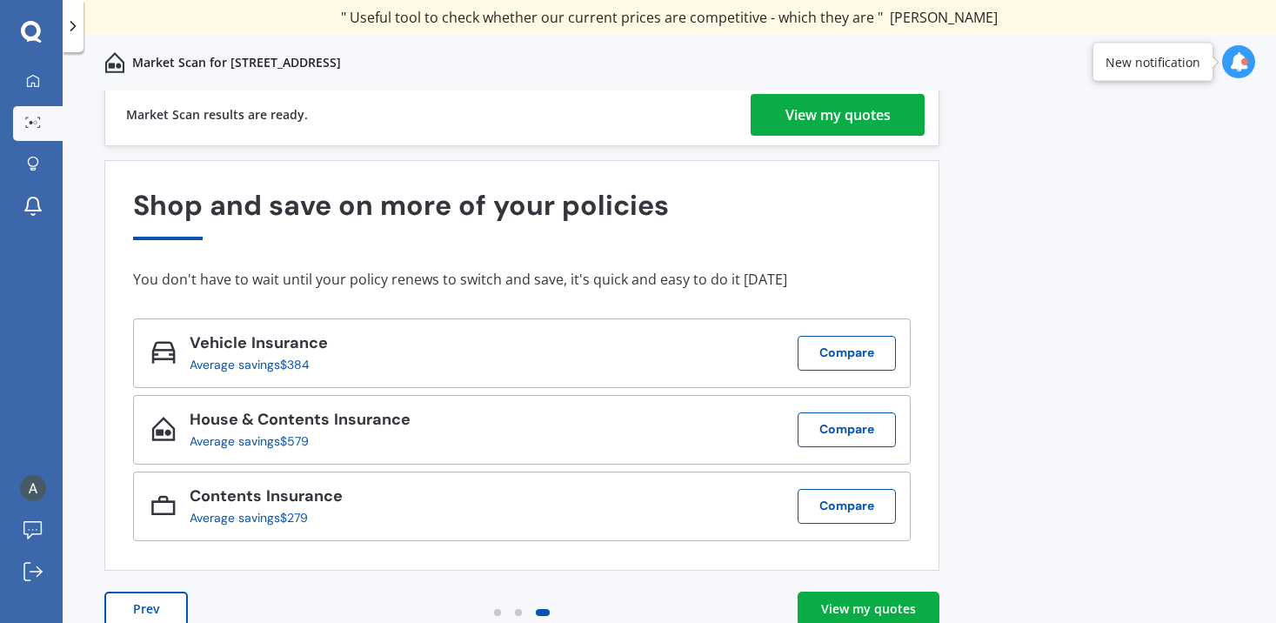
click at [787, 117] on div "View my quotes" at bounding box center [838, 115] width 105 height 42
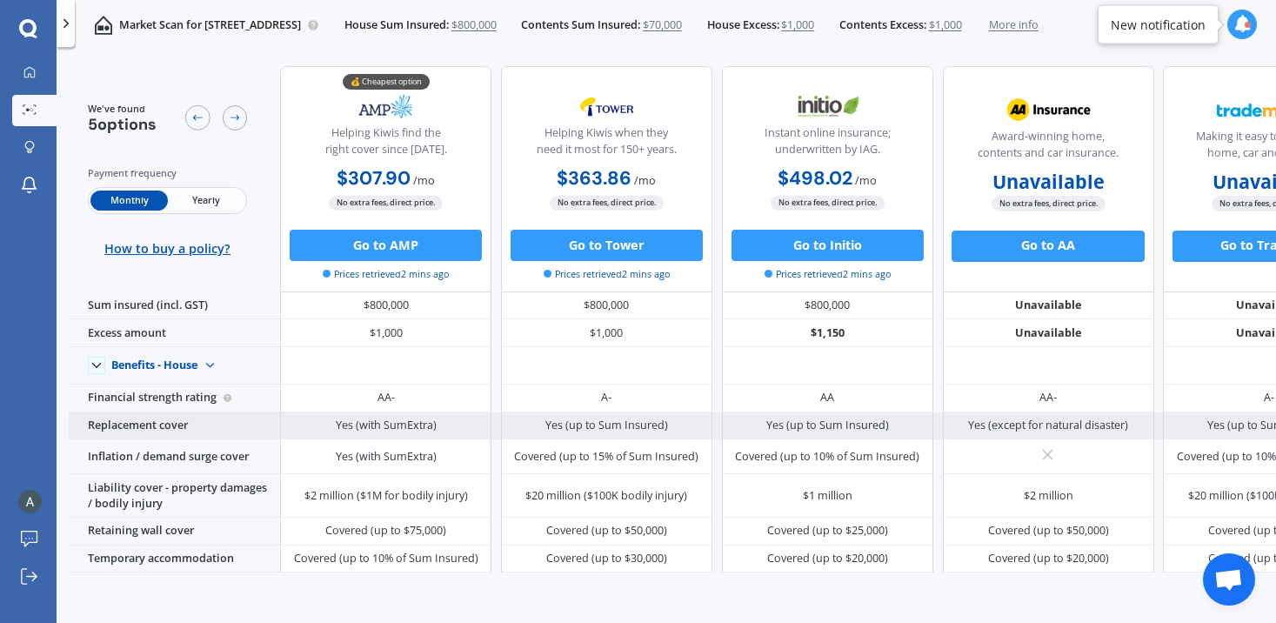
scroll to position [778, 0]
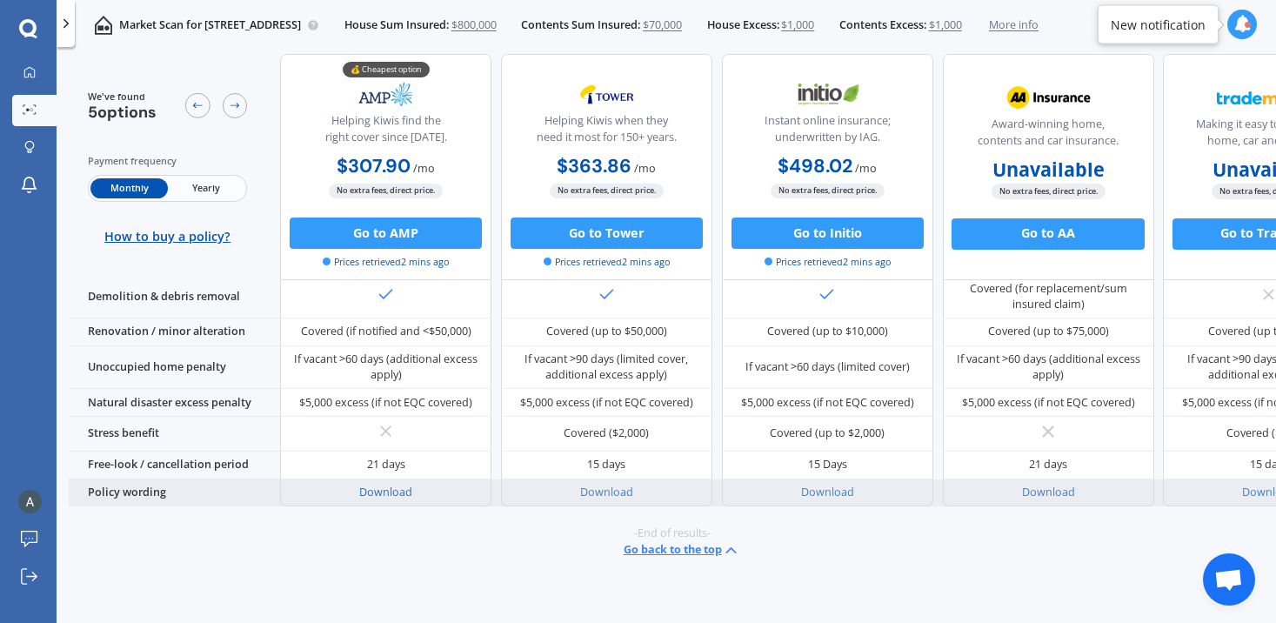
click at [403, 485] on link "Download" at bounding box center [385, 492] width 53 height 15
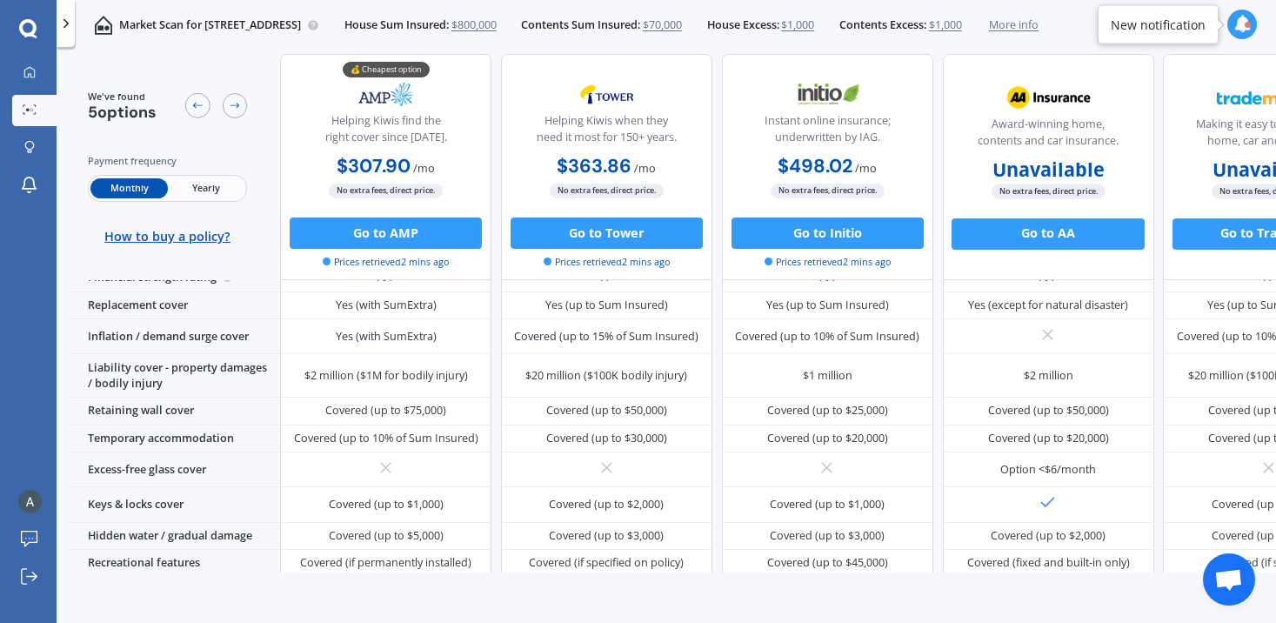
scroll to position [0, 0]
